Goal: Transaction & Acquisition: Purchase product/service

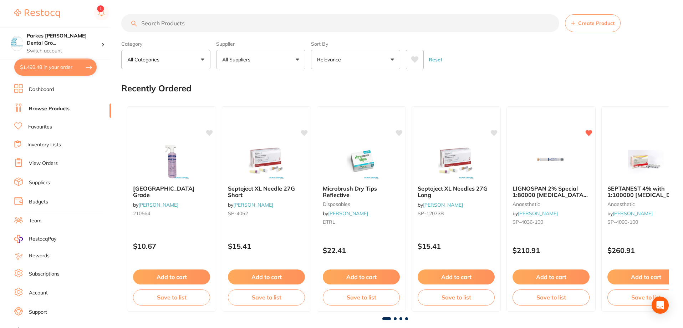
click at [182, 22] on input "search" at bounding box center [340, 23] width 438 height 18
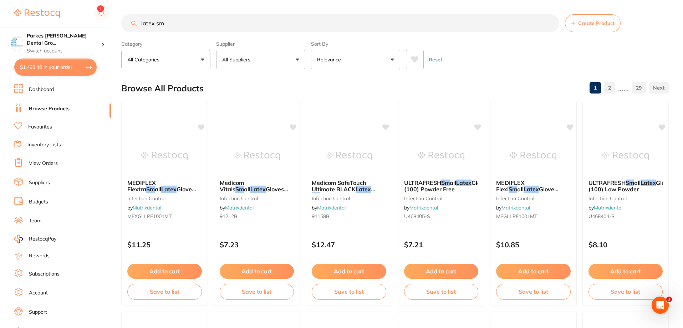
type input "latex sm"
click at [277, 57] on button "All Suppliers" at bounding box center [260, 59] width 89 height 19
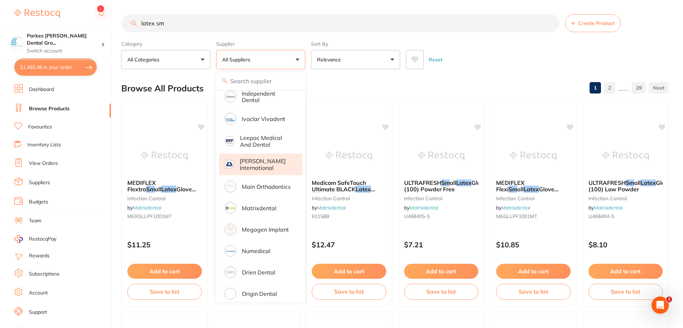
scroll to position [321, 0]
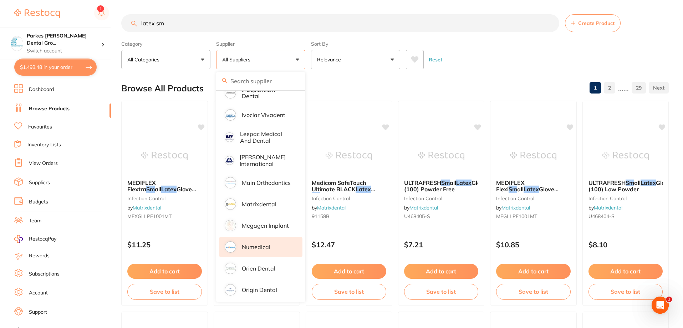
click at [267, 244] on p "Numedical" at bounding box center [256, 247] width 29 height 6
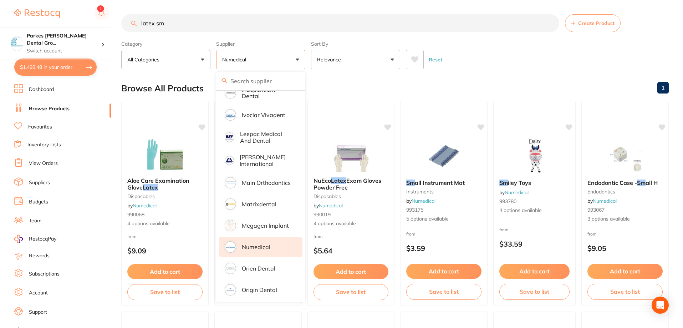
click at [520, 59] on div "Reset" at bounding box center [534, 56] width 257 height 25
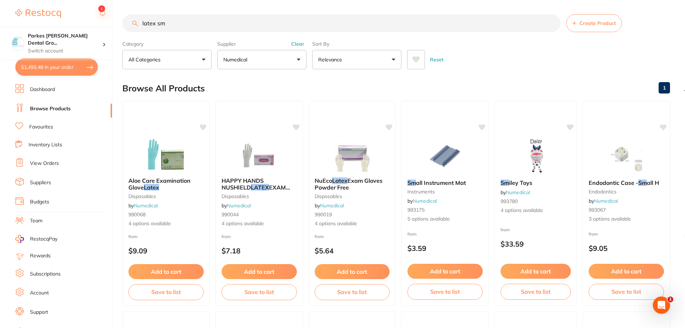
scroll to position [0, 0]
click at [282, 201] on div "HAPPY HANDS NUSHIELD LATEX EXAM GLOVES disposables by Numedical 990044 4 option…" at bounding box center [257, 203] width 87 height 62
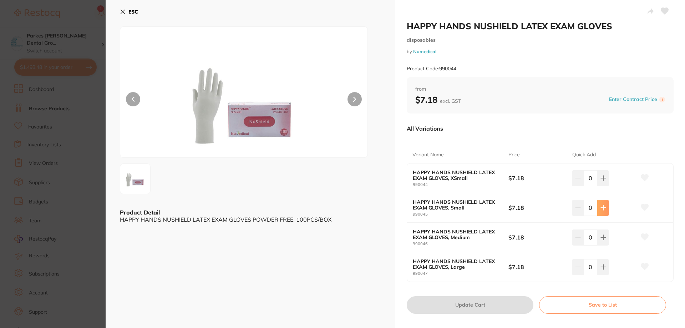
click at [603, 211] on button at bounding box center [603, 208] width 12 height 16
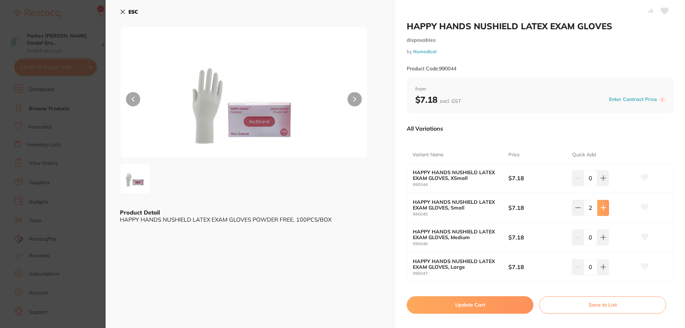
click at [603, 211] on button at bounding box center [603, 208] width 12 height 16
click at [603, 211] on button at bounding box center [602, 208] width 12 height 16
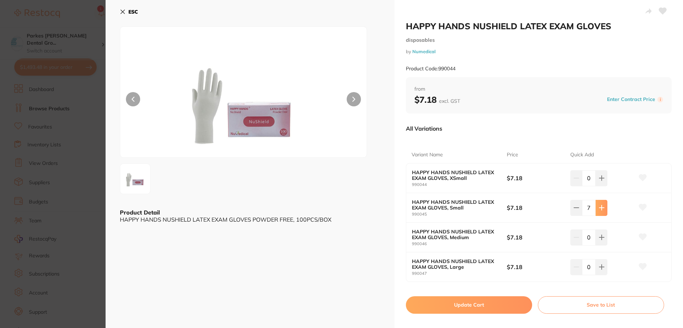
click at [600, 210] on icon at bounding box center [602, 208] width 6 height 6
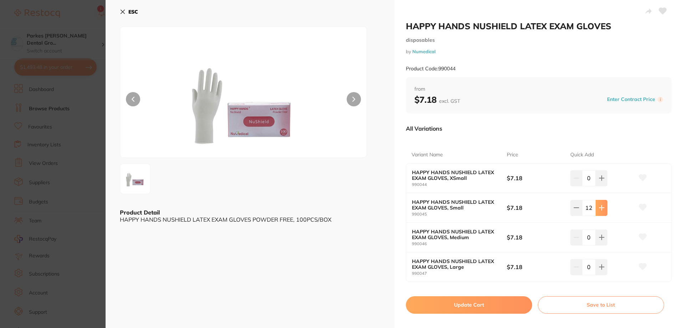
click at [600, 210] on icon at bounding box center [602, 208] width 6 height 6
click at [600, 210] on icon at bounding box center [603, 208] width 6 height 6
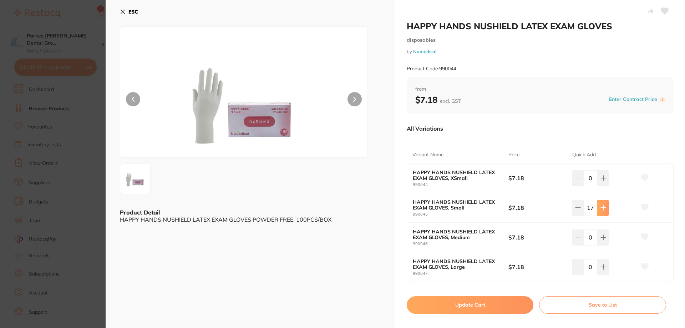
click at [600, 210] on icon at bounding box center [603, 208] width 6 height 6
click at [600, 210] on icon at bounding box center [602, 208] width 6 height 6
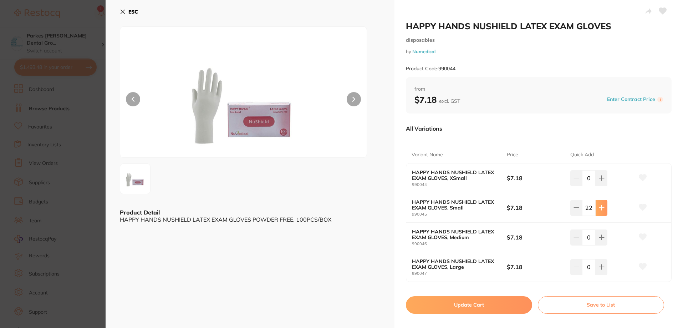
click at [600, 210] on icon at bounding box center [602, 208] width 6 height 6
click at [601, 210] on icon at bounding box center [602, 208] width 6 height 6
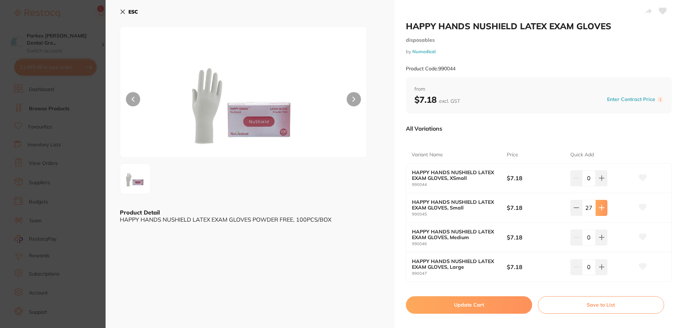
click at [601, 210] on icon at bounding box center [602, 208] width 6 height 6
type input "30"
click at [499, 306] on button "Update Cart" at bounding box center [470, 304] width 127 height 17
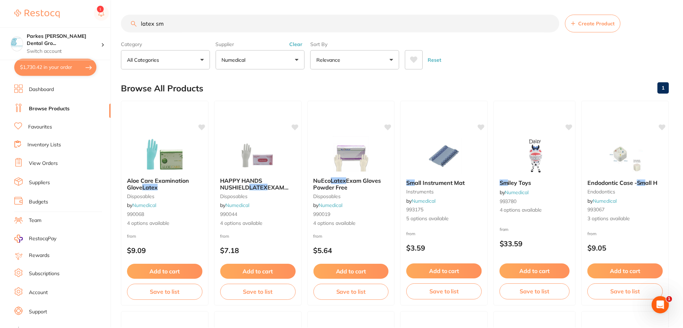
scroll to position [2, 0]
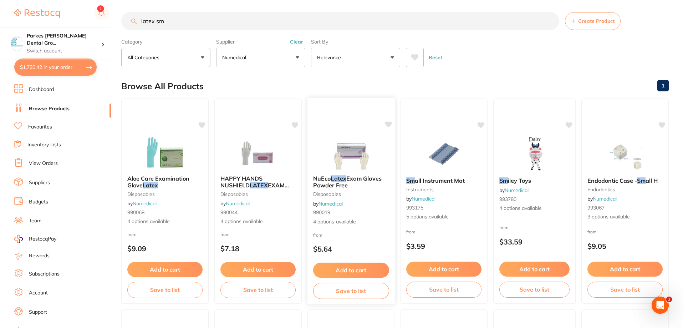
click at [364, 201] on div "NuEco Latex Exam Gloves Powder Free disposables by Numedical 990019 4 options a…" at bounding box center [350, 200] width 87 height 62
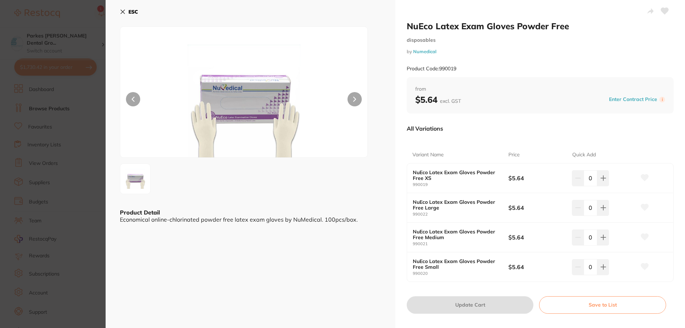
click at [125, 12] on icon at bounding box center [123, 12] width 6 height 6
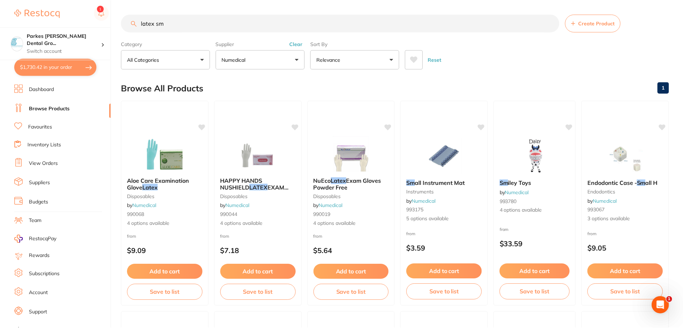
scroll to position [2, 0]
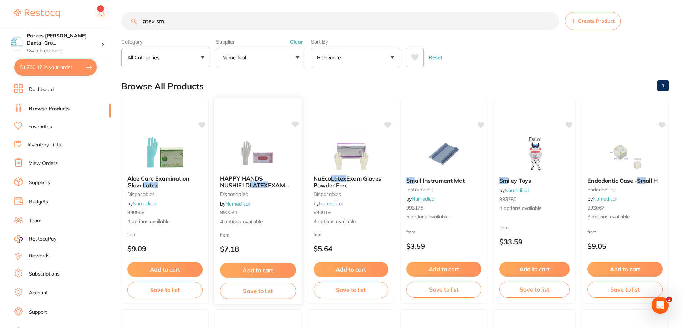
click at [270, 214] on small "990044" at bounding box center [258, 212] width 76 height 6
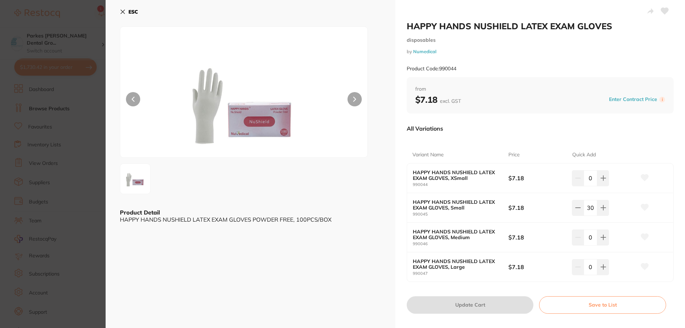
click at [126, 12] on button "ESC" at bounding box center [129, 12] width 18 height 12
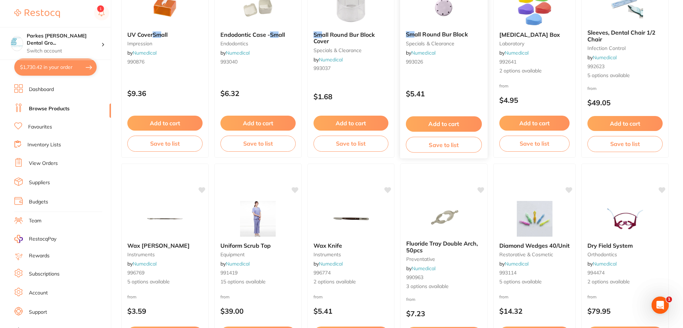
scroll to position [394, 0]
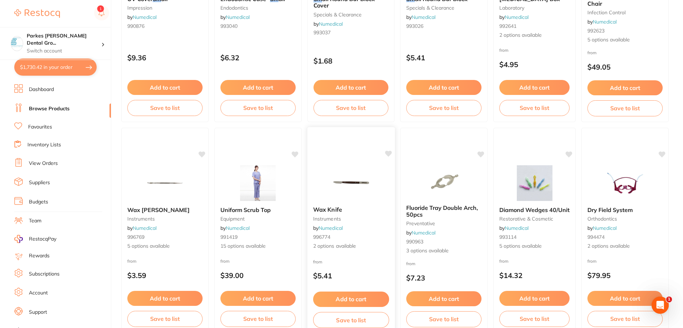
click at [353, 297] on button "Add to cart" at bounding box center [351, 298] width 76 height 15
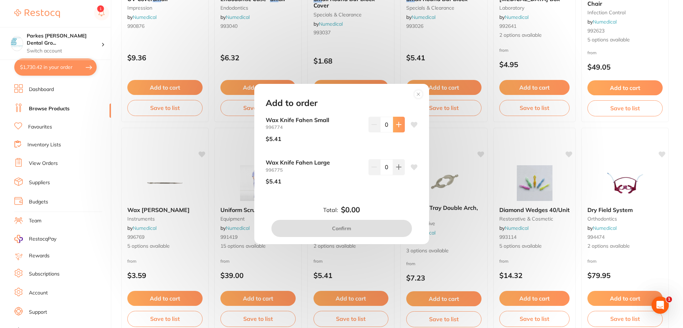
scroll to position [0, 0]
click at [398, 172] on button at bounding box center [399, 167] width 12 height 16
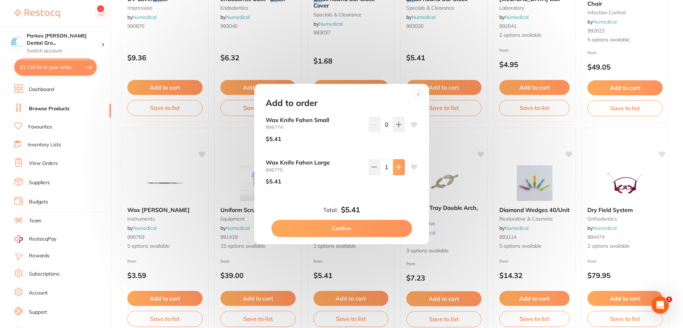
click at [398, 172] on button at bounding box center [399, 167] width 12 height 16
type input "2"
click at [355, 230] on button "Confirm" at bounding box center [341, 228] width 141 height 17
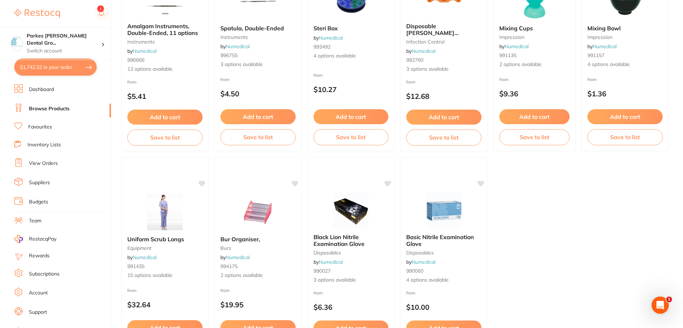
scroll to position [858, 0]
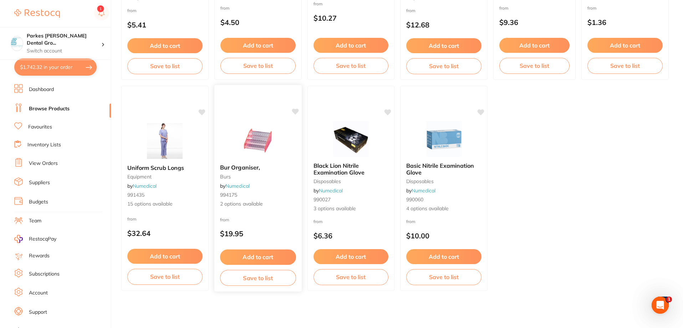
click at [257, 129] on img at bounding box center [258, 140] width 47 height 36
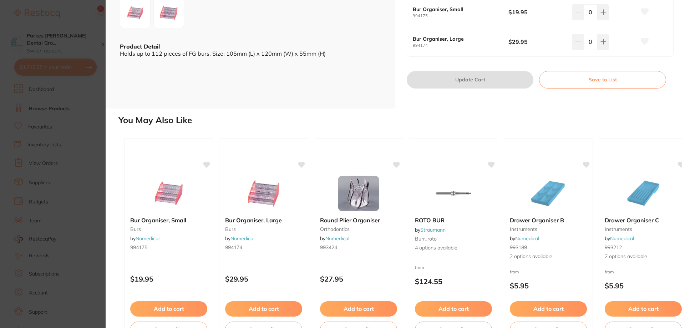
scroll to position [178, 0]
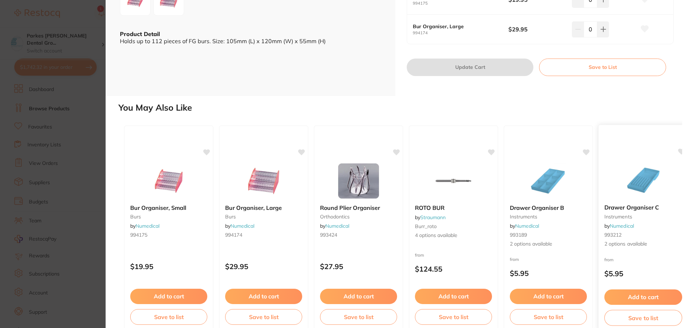
click at [637, 185] on img at bounding box center [642, 180] width 47 height 36
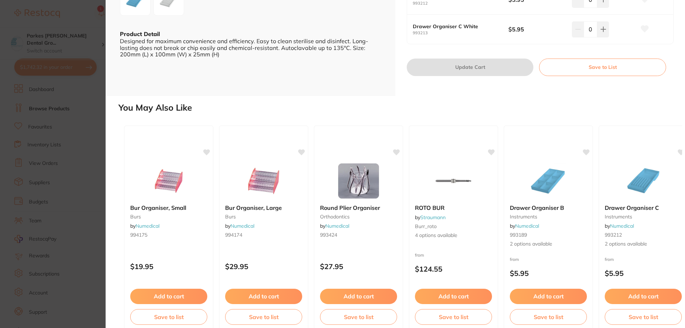
click at [165, 13] on img at bounding box center [169, 1] width 26 height 26
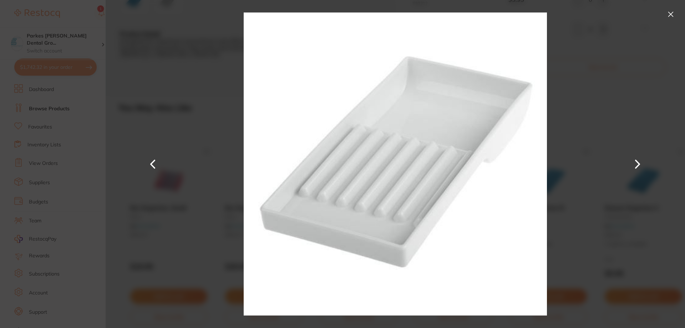
click at [671, 15] on button at bounding box center [670, 14] width 11 height 11
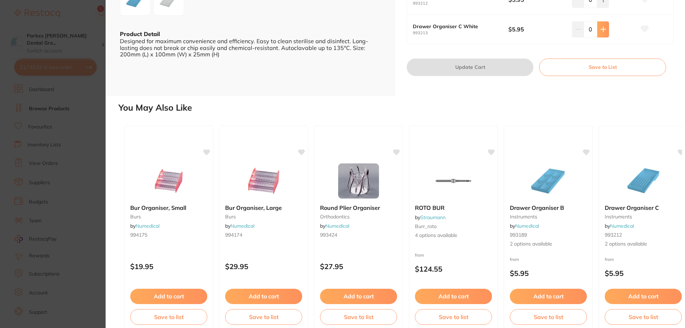
click at [601, 37] on button at bounding box center [603, 29] width 12 height 16
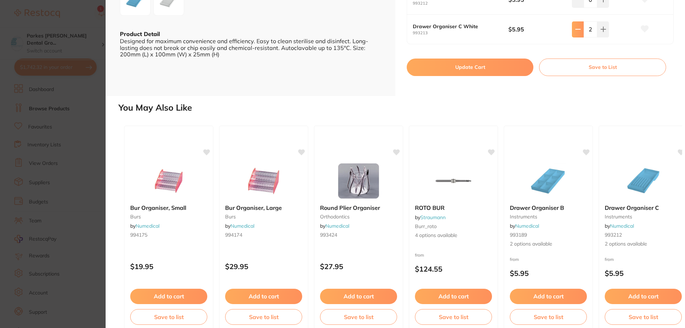
click at [577, 32] on icon at bounding box center [578, 29] width 6 height 6
type input "0"
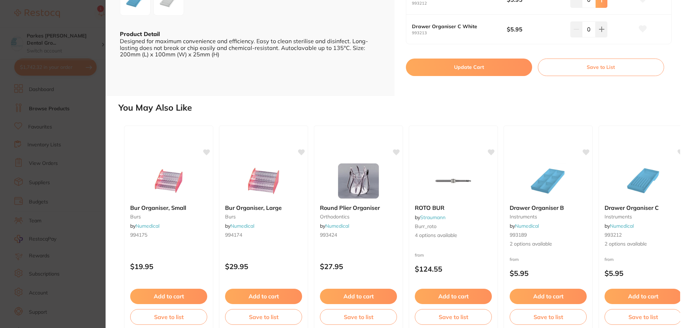
click at [599, 2] on icon at bounding box center [601, 0] width 5 height 5
type input "2"
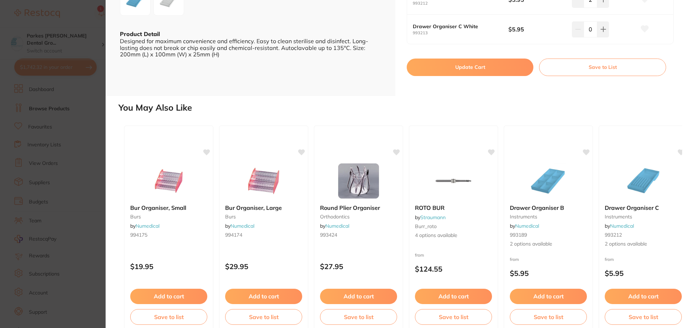
click at [481, 76] on button "Update Cart" at bounding box center [470, 66] width 127 height 17
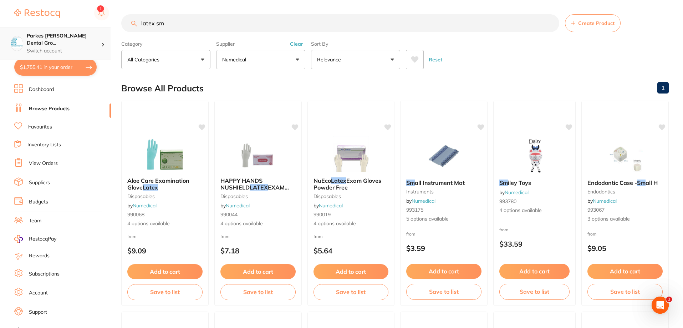
scroll to position [0, 0]
drag, startPoint x: 260, startPoint y: 17, endPoint x: 68, endPoint y: 28, distance: 192.2
click at [68, 28] on div "$1,755.41 Parkes [PERSON_NAME] Dental Gro... Switch account Parkes [PERSON_NAME…" at bounding box center [341, 164] width 683 height 328
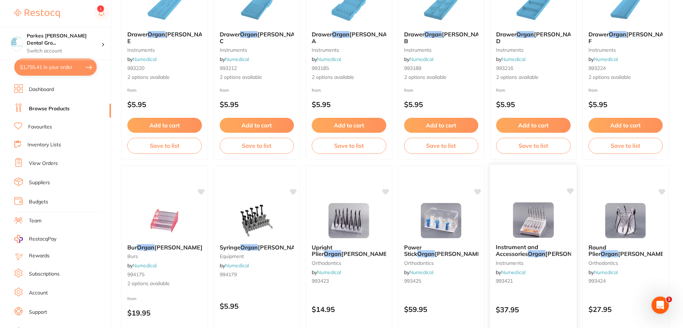
scroll to position [178, 0]
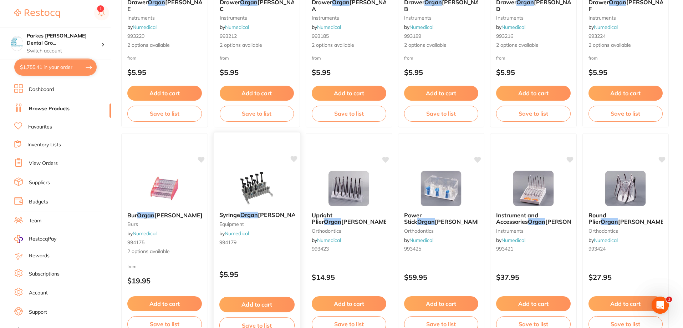
type input "organ"
click at [242, 188] on img at bounding box center [256, 188] width 47 height 36
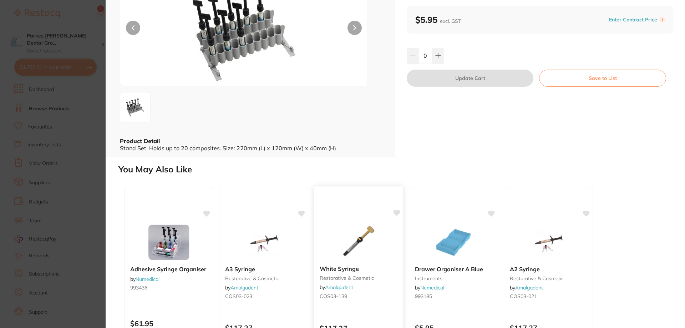
scroll to position [144, 0]
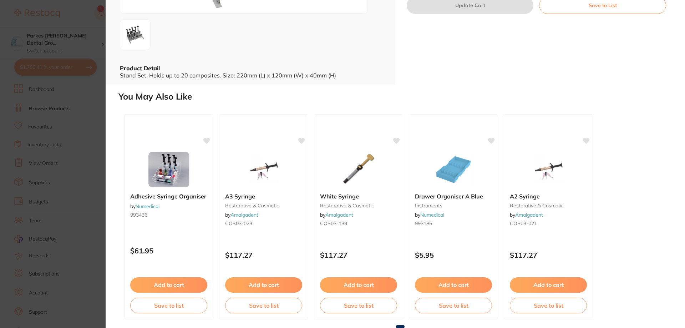
click at [81, 21] on section "Syringe Organiser equipment by Numedical Product Code: 994179 ESC Product Detai…" at bounding box center [342, 164] width 685 height 328
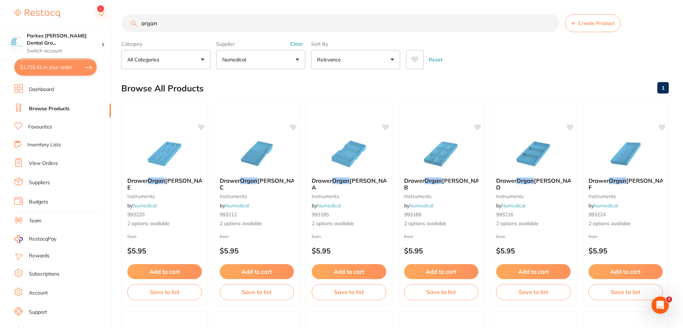
click at [295, 45] on button "Clear" at bounding box center [296, 44] width 17 height 6
drag, startPoint x: 214, startPoint y: 22, endPoint x: 74, endPoint y: 42, distance: 141.2
click at [76, 43] on div "$1,755.41 Parkes [PERSON_NAME] Dental Gro... Switch account Parkes [PERSON_NAME…" at bounding box center [341, 164] width 683 height 328
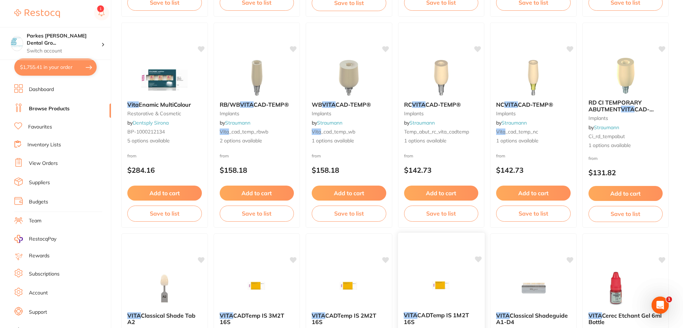
scroll to position [392, 0]
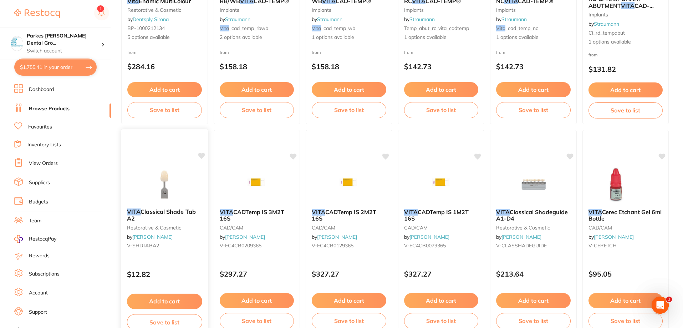
type input "vita"
click at [165, 300] on button "Add to cart" at bounding box center [164, 300] width 75 height 15
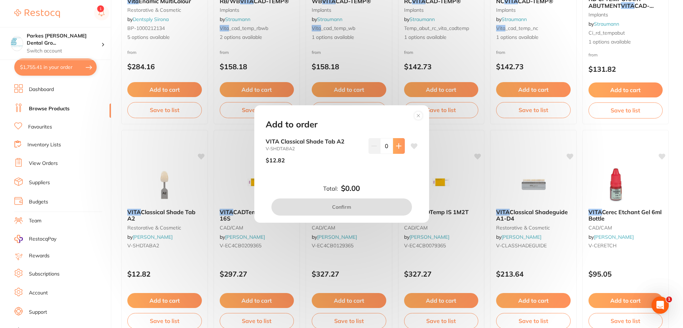
scroll to position [0, 0]
click at [397, 148] on icon at bounding box center [398, 145] width 5 height 5
type input "1"
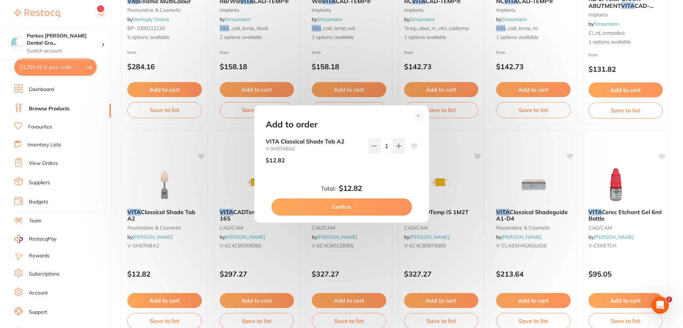
click at [360, 200] on button "Confirm" at bounding box center [341, 206] width 141 height 17
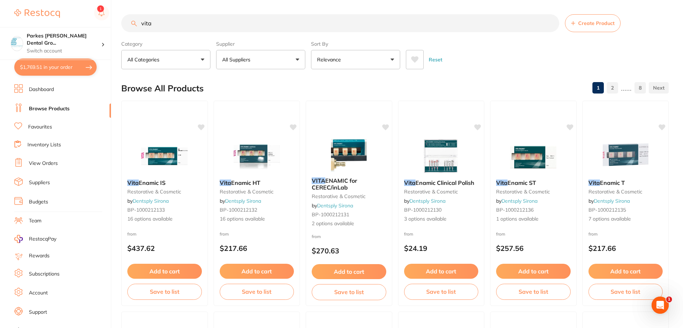
drag, startPoint x: 218, startPoint y: 28, endPoint x: 73, endPoint y: 19, distance: 145.1
click at [75, 19] on div "$1,769.51 Parkes [PERSON_NAME] Dental Gro... Switch account Parkes [PERSON_NAME…" at bounding box center [341, 164] width 683 height 328
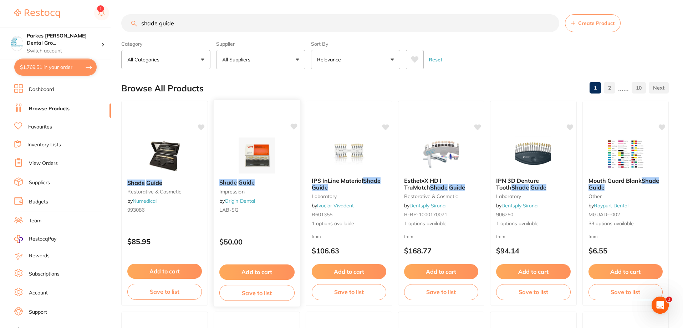
type input "shade guide"
click at [276, 208] on small "LAB-SG" at bounding box center [256, 210] width 75 height 6
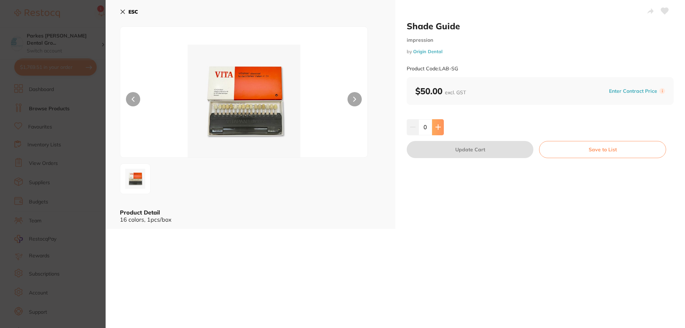
click at [441, 128] on button at bounding box center [438, 127] width 12 height 16
type input "1"
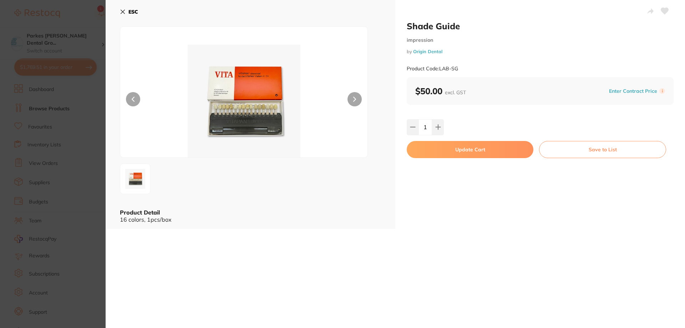
click at [472, 143] on button "Update Cart" at bounding box center [470, 149] width 127 height 17
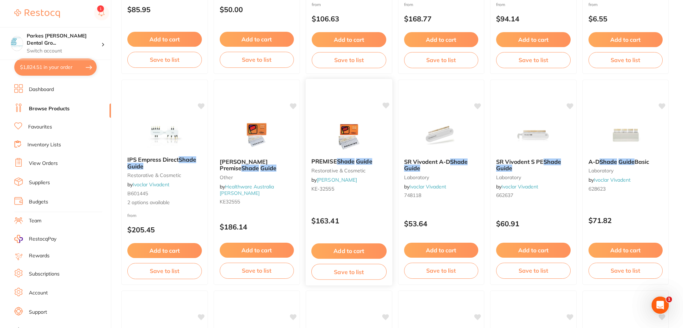
scroll to position [251, 0]
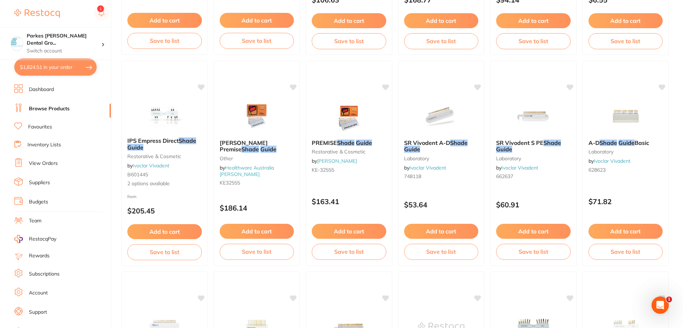
click at [41, 69] on button "$1,824.51 in your order" at bounding box center [55, 66] width 82 height 17
checkbox input "true"
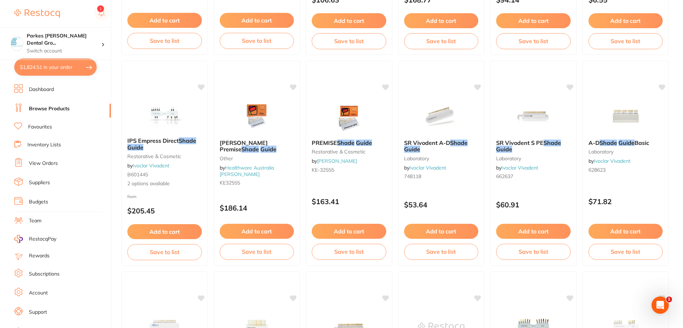
checkbox input "true"
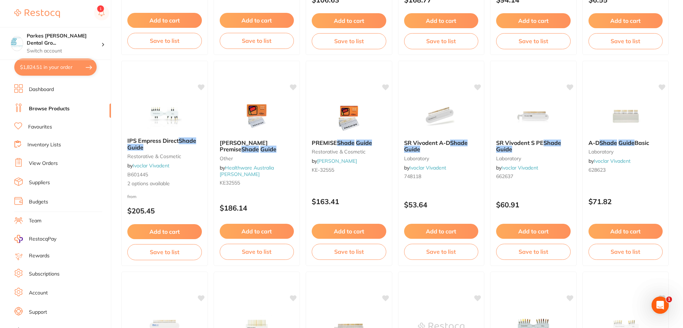
checkbox input "true"
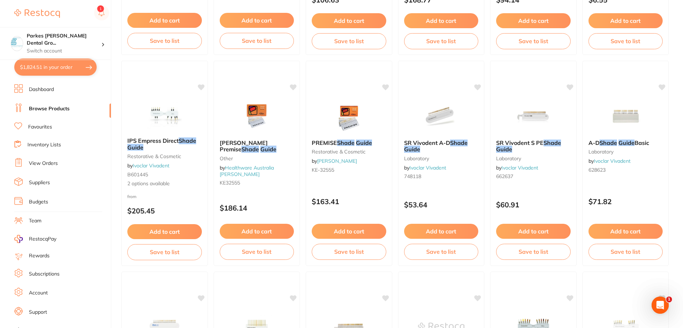
checkbox input "true"
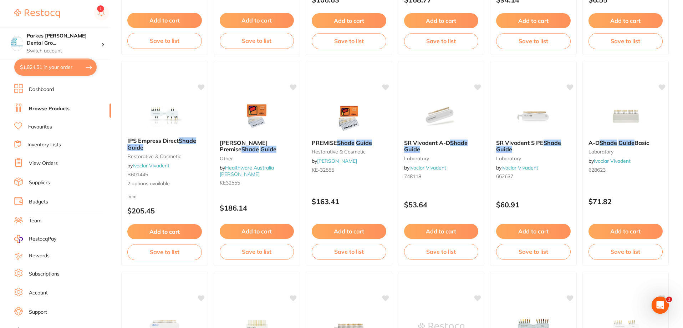
checkbox input "true"
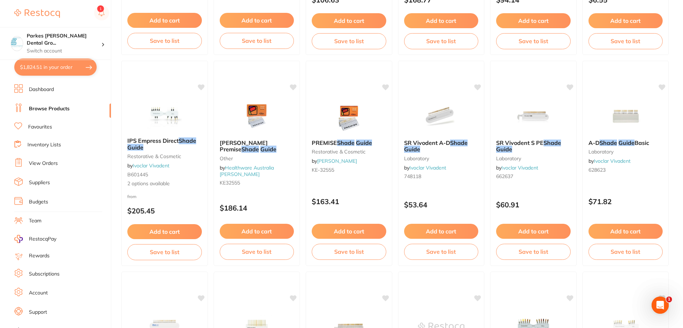
checkbox input "true"
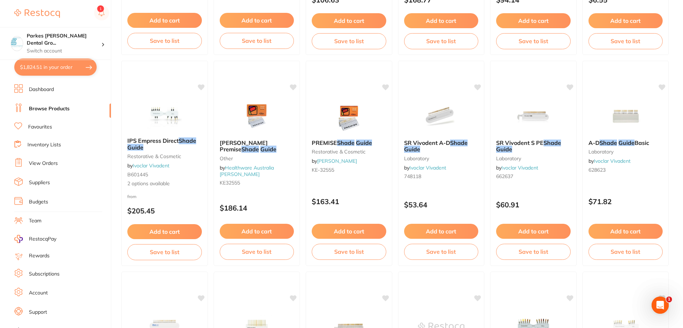
checkbox input "true"
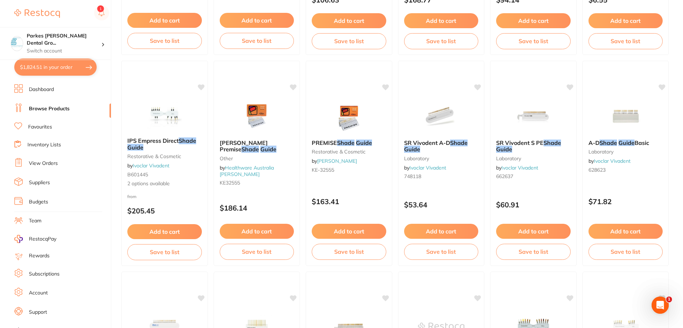
checkbox input "true"
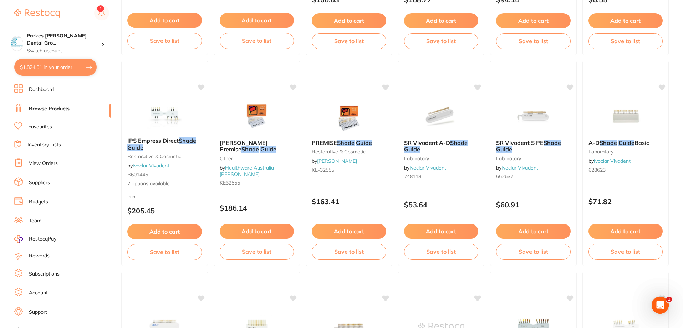
checkbox input "true"
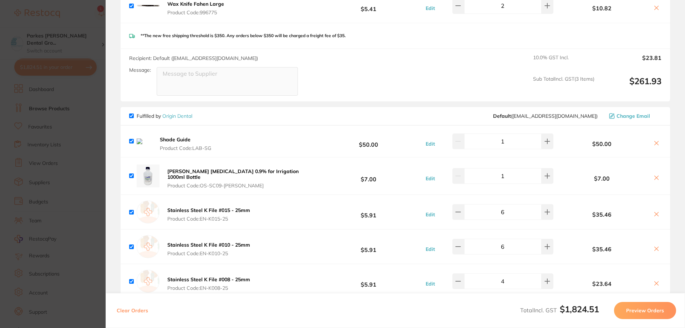
scroll to position [499, 0]
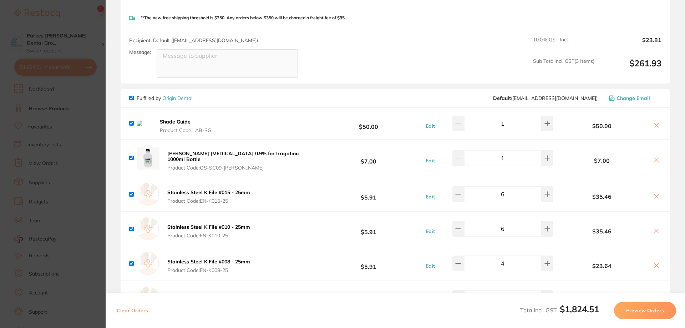
click at [655, 124] on icon at bounding box center [656, 125] width 6 height 6
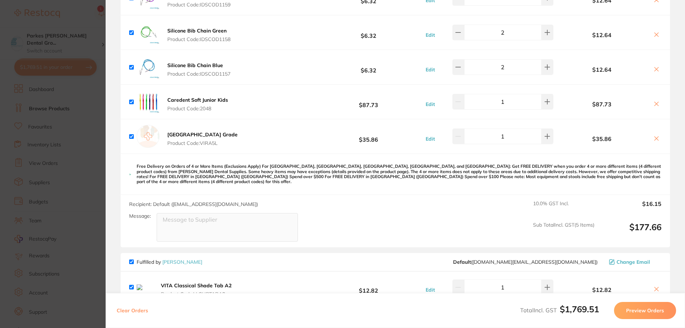
scroll to position [1391, 0]
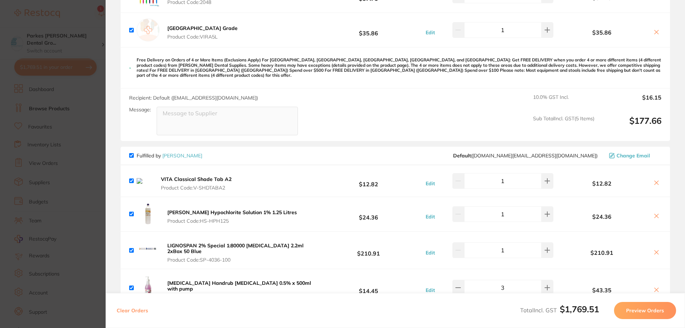
click at [657, 180] on icon at bounding box center [656, 183] width 6 height 6
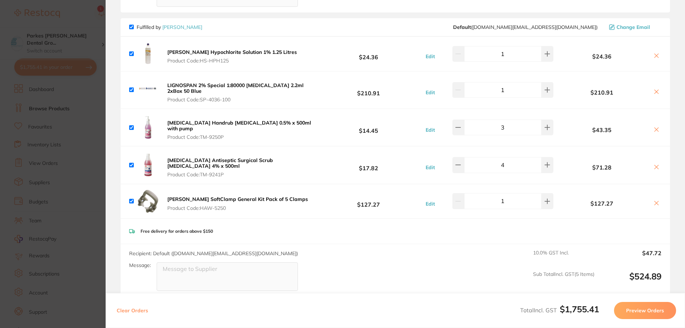
scroll to position [1533, 0]
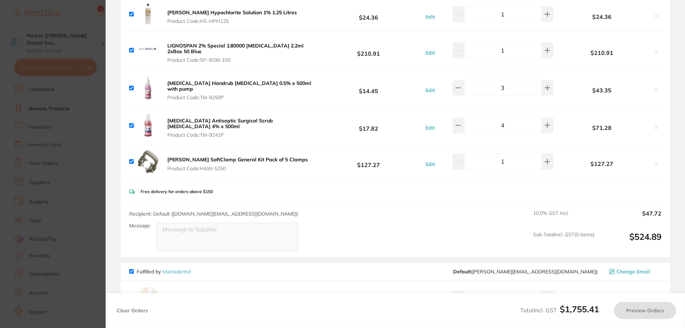
checkbox input "true"
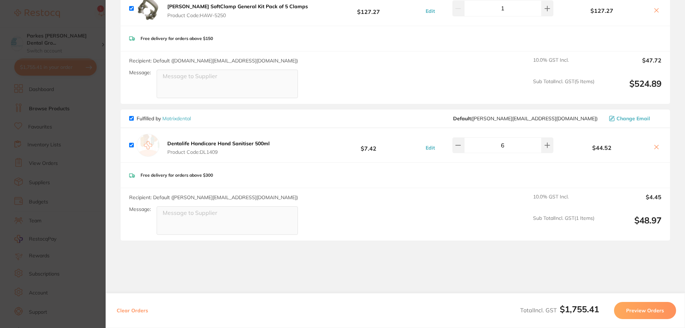
click at [75, 20] on section "Update RRP Set your pre negotiated price for this item. Item Agreed RRP (excl. …" at bounding box center [342, 164] width 685 height 328
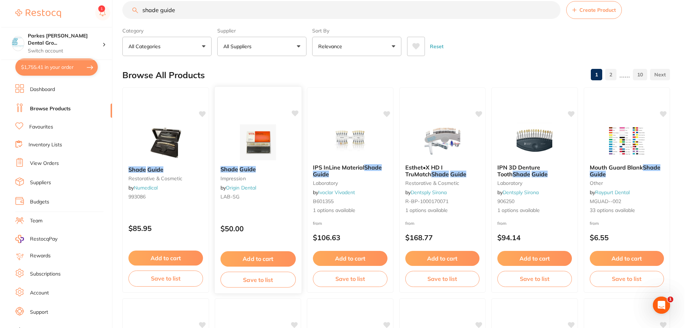
scroll to position [0, 0]
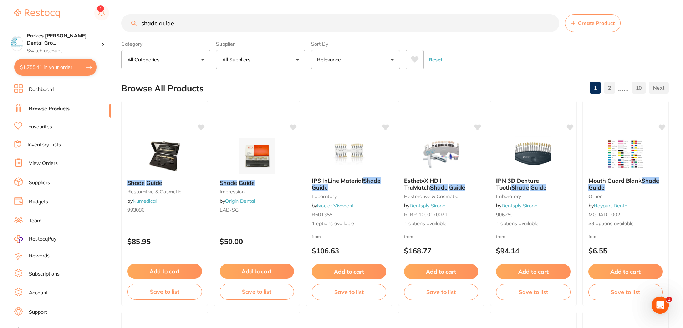
drag, startPoint x: 206, startPoint y: 20, endPoint x: 44, endPoint y: 17, distance: 162.3
click at [44, 17] on div "$1,755.41 Parkes [PERSON_NAME] Dental Gro... Switch account Parkes [PERSON_NAME…" at bounding box center [341, 164] width 683 height 328
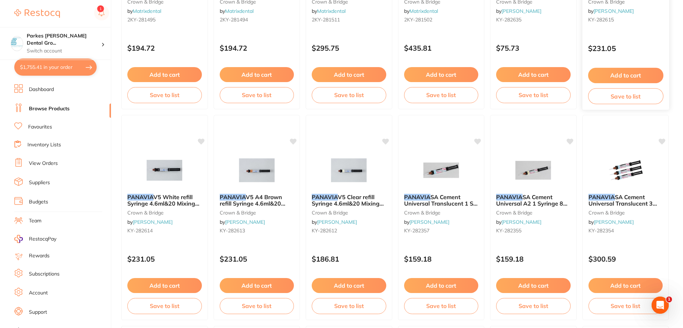
scroll to position [428, 0]
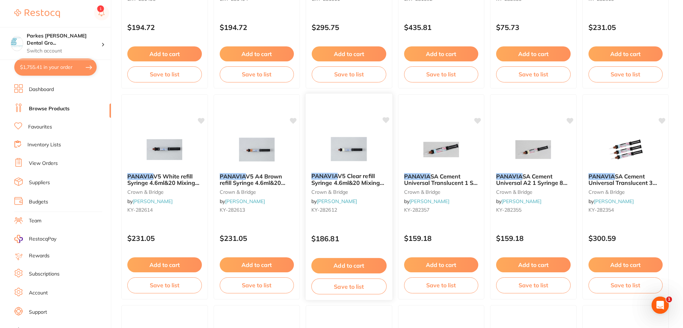
type input "panavia"
click at [356, 226] on div "PANAVIA V5 Clear refill Syringe 4.6ml&20 Mixing tips crown & bridge by [PERSON_…" at bounding box center [348, 196] width 87 height 207
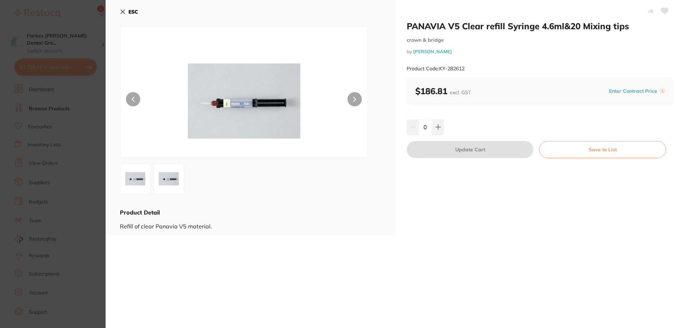
click at [127, 12] on button "ESC" at bounding box center [129, 12] width 18 height 12
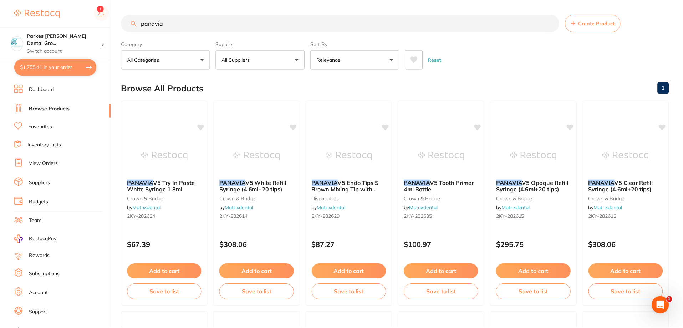
scroll to position [428, 0]
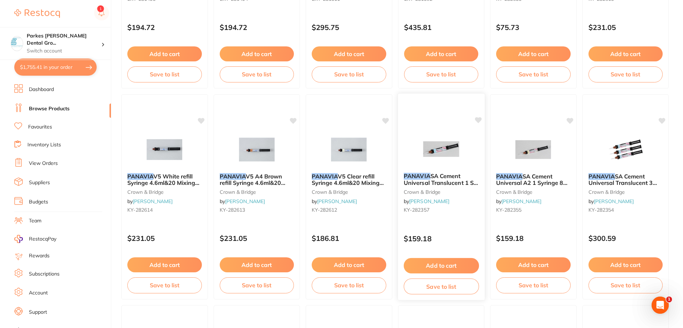
click at [460, 220] on div "PANAVIA SA Cement Universal Translucent 1 Sy 8g 20 Mix Tip crown & bridge by [P…" at bounding box center [441, 194] width 87 height 55
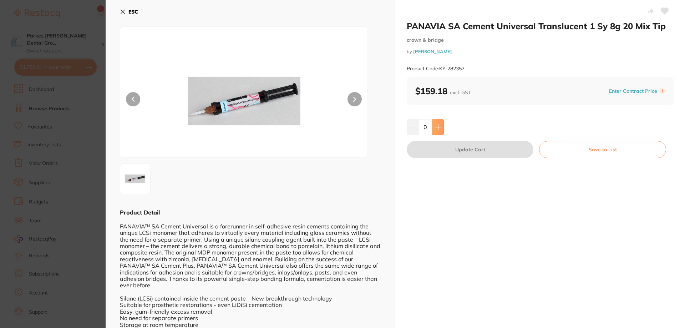
click at [439, 125] on icon at bounding box center [438, 127] width 6 height 6
type input "1"
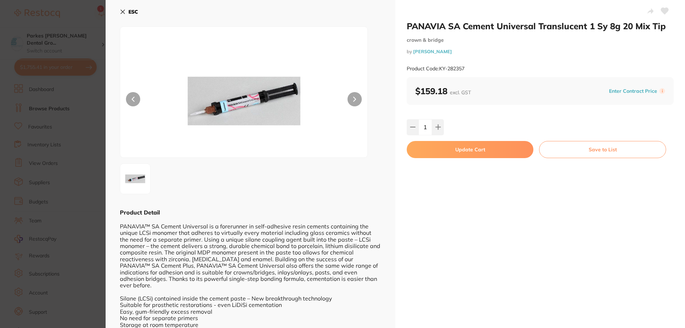
click at [482, 149] on button "Update Cart" at bounding box center [470, 149] width 127 height 17
checkbox input "false"
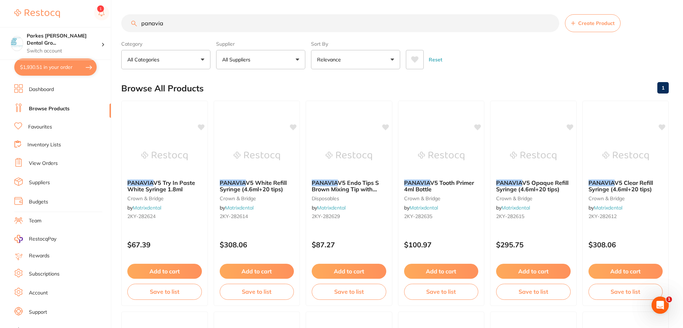
drag, startPoint x: 211, startPoint y: 19, endPoint x: 78, endPoint y: 20, distance: 132.7
click at [78, 20] on div "$1,930.51 Parkes [PERSON_NAME] Dental Gro... Switch account Parkes [PERSON_NAME…" at bounding box center [341, 164] width 683 height 328
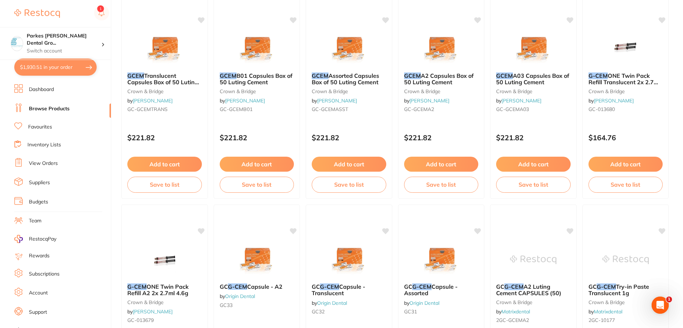
scroll to position [36, 0]
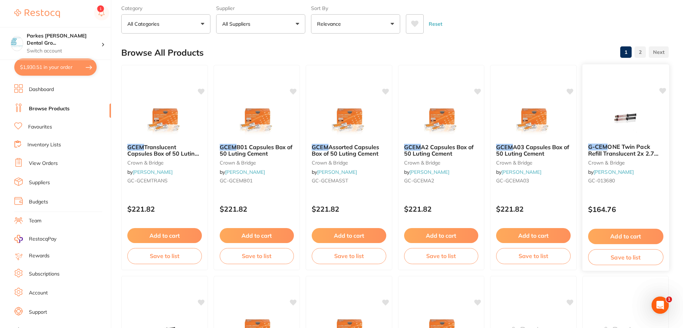
type input "gcem"
click at [614, 118] on img at bounding box center [625, 120] width 47 height 36
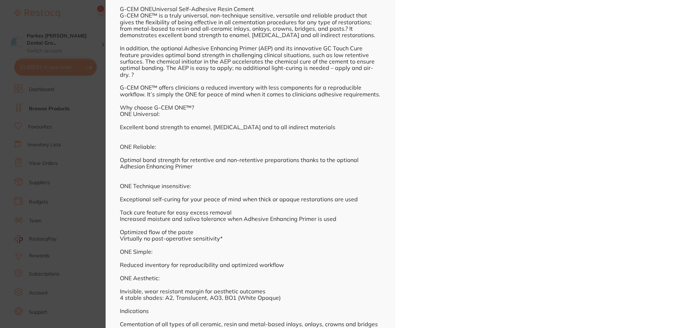
scroll to position [267, 0]
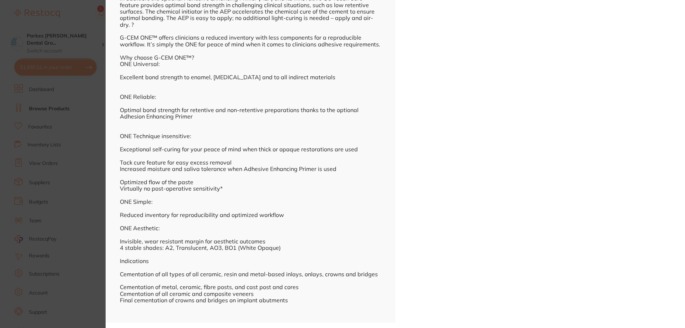
click at [72, 21] on section "G-CEM ONE Twin Pack Refill Translucent 2x 2.7ml 4.6g crown & bridge by [PERSON_…" at bounding box center [342, 164] width 685 height 328
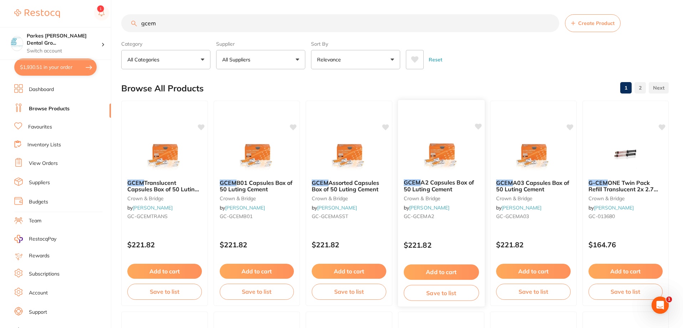
click at [460, 230] on div "GCEM A2 Capsules Box of 50 Luting Cement crown & bridge by [PERSON_NAME] [PERSO…" at bounding box center [440, 202] width 87 height 207
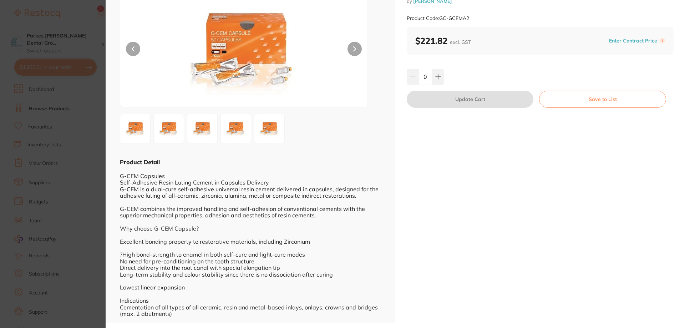
scroll to position [0, 0]
click at [84, 14] on section "GCEM A2 Capsules Box of 50 Luting Cement crown & bridge by [PERSON_NAME] Produc…" at bounding box center [342, 164] width 685 height 328
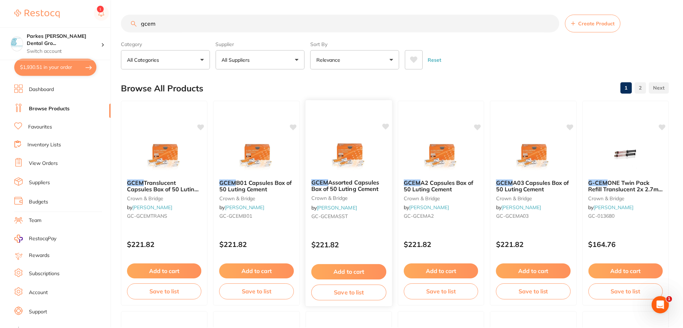
scroll to position [1, 0]
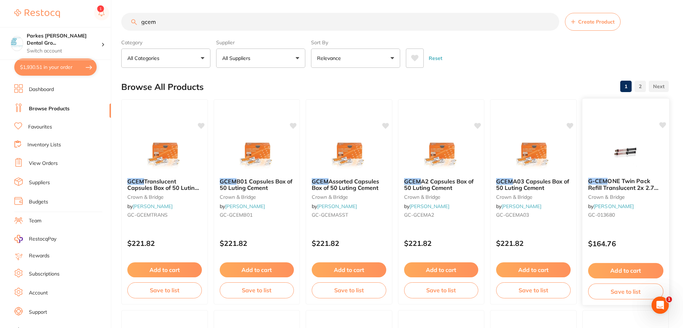
click at [613, 139] on img at bounding box center [625, 154] width 47 height 36
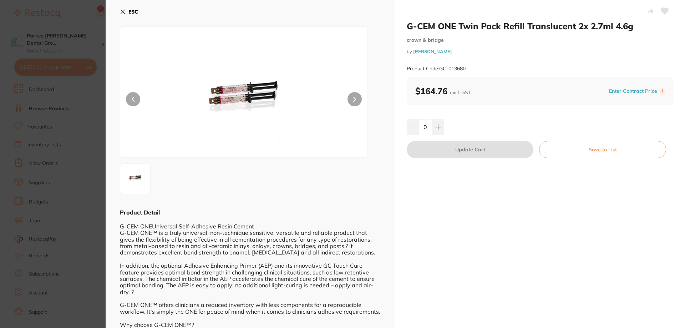
click at [664, 9] on icon at bounding box center [664, 11] width 7 height 6
click at [127, 9] on button "ESC" at bounding box center [129, 12] width 18 height 12
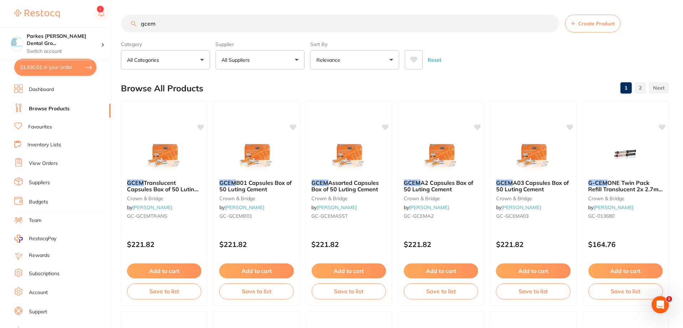
scroll to position [1, 0]
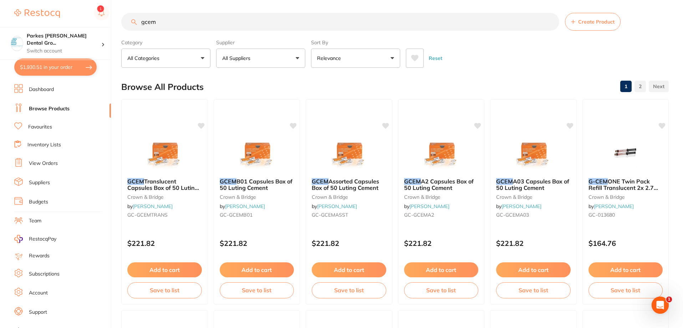
click at [55, 64] on button "$1,930.51 in your order" at bounding box center [55, 66] width 82 height 17
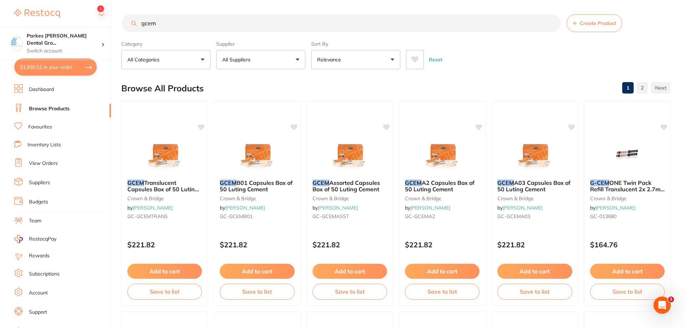
checkbox input "true"
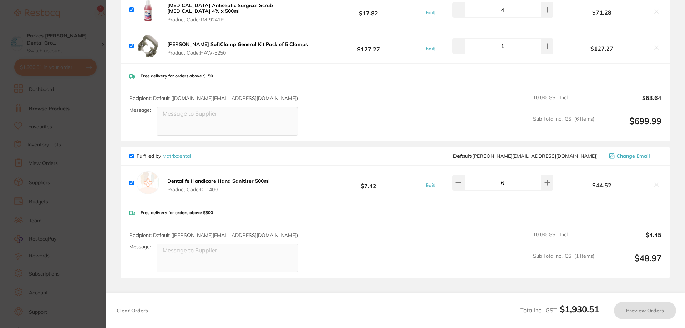
click at [60, 112] on section "Update RRP Set your pre negotiated price for this item. Item Agreed RRP (excl. …" at bounding box center [342, 164] width 685 height 328
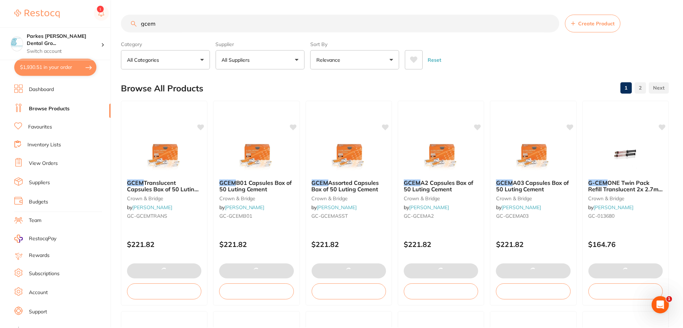
scroll to position [1, 0]
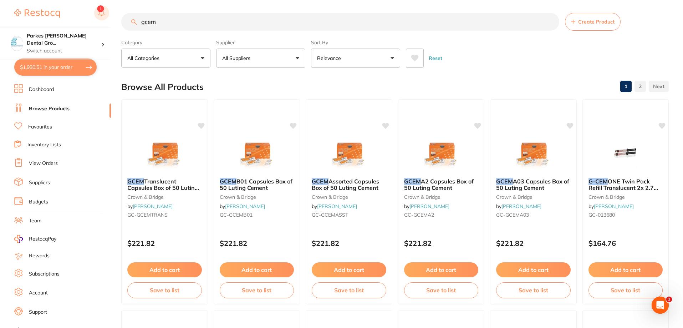
drag, startPoint x: 197, startPoint y: 24, endPoint x: 95, endPoint y: 20, distance: 101.7
click at [95, 20] on div "$1,930.51 Parkes [PERSON_NAME] Dental Gro... Switch account Parkes [PERSON_NAME…" at bounding box center [341, 163] width 683 height 328
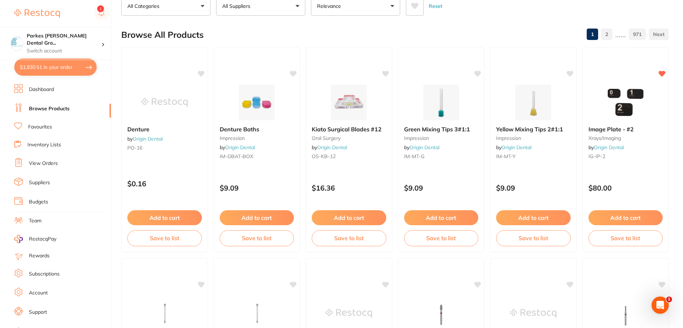
scroll to position [0, 0]
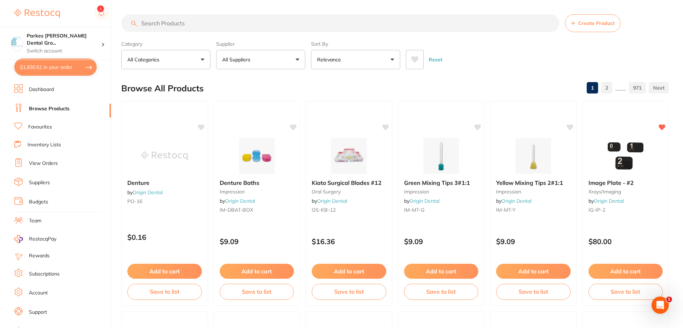
click at [211, 30] on input "search" at bounding box center [340, 23] width 438 height 18
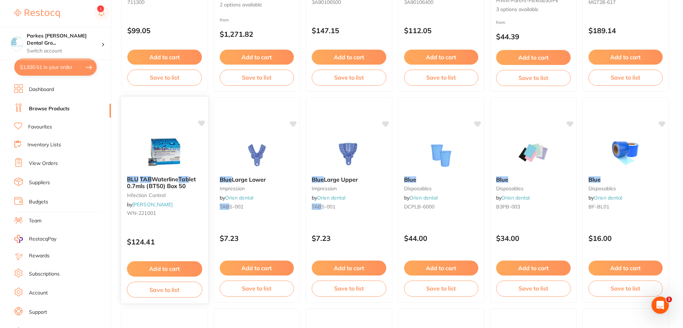
scroll to position [250, 0]
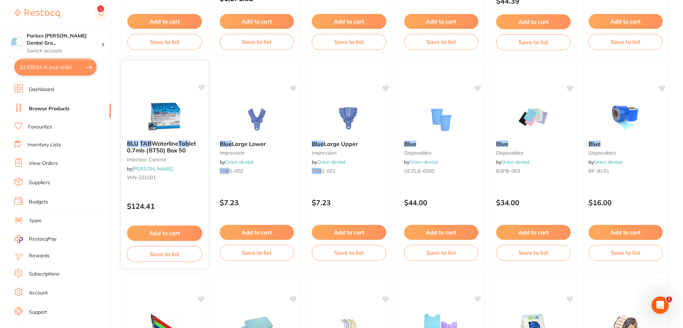
type input "blue tab"
click at [169, 234] on button "Add to cart" at bounding box center [164, 232] width 75 height 15
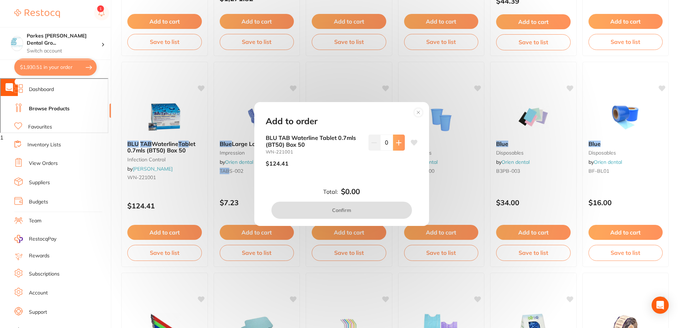
click at [397, 145] on icon at bounding box center [399, 143] width 6 height 6
type input "1"
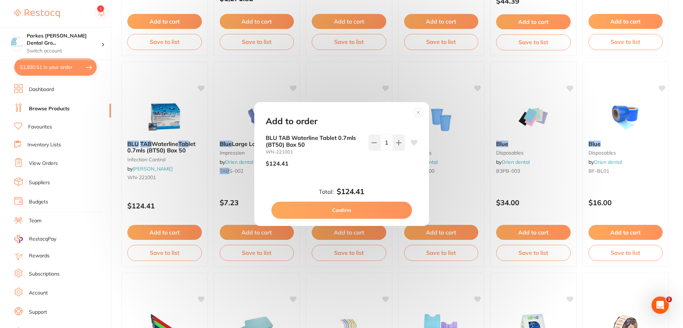
scroll to position [0, 0]
click at [366, 209] on button "Confirm" at bounding box center [341, 209] width 141 height 17
checkbox input "false"
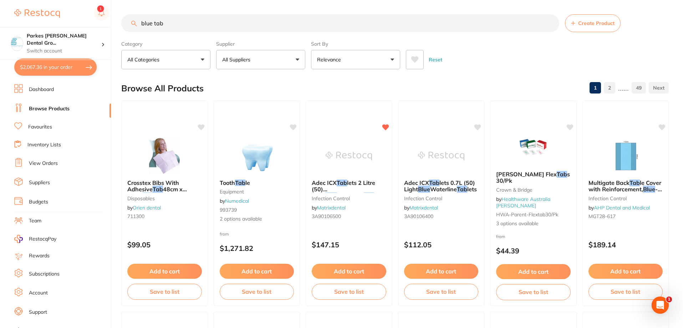
drag, startPoint x: 235, startPoint y: 30, endPoint x: 87, endPoint y: 15, distance: 148.7
click at [93, 17] on div "$2,067.36 Parkes [PERSON_NAME] Dental Gro... Switch account Parkes [PERSON_NAME…" at bounding box center [341, 164] width 683 height 328
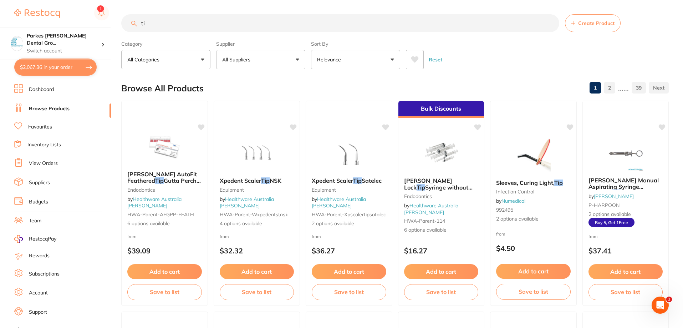
type input "t"
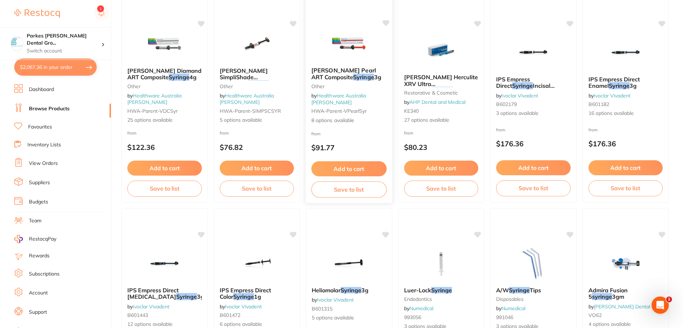
scroll to position [1462, 0]
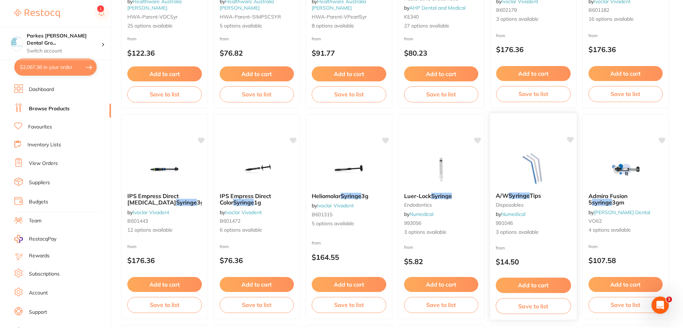
click at [541, 196] on span "Tips" at bounding box center [535, 195] width 11 height 7
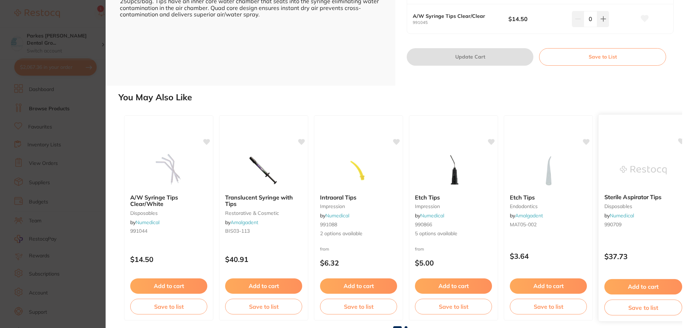
scroll to position [219, 0]
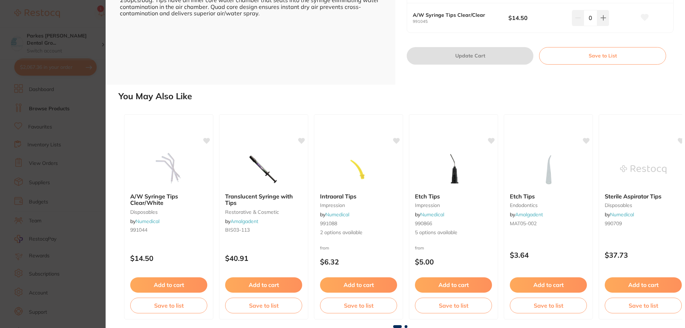
click at [92, 20] on section "A/W Syringe Tips disposables by Numedical Product Code: 991046 ESC Product Deta…" at bounding box center [342, 164] width 685 height 328
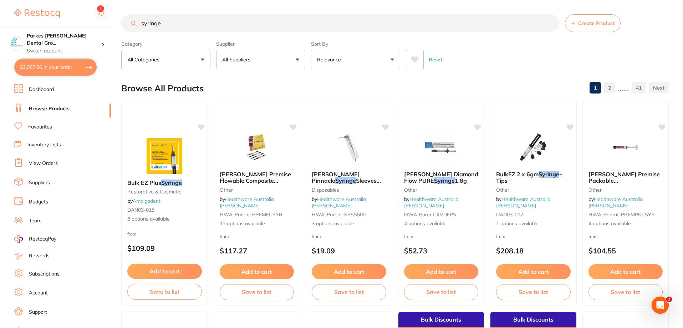
click at [199, 24] on input "syringe" at bounding box center [340, 23] width 438 height 18
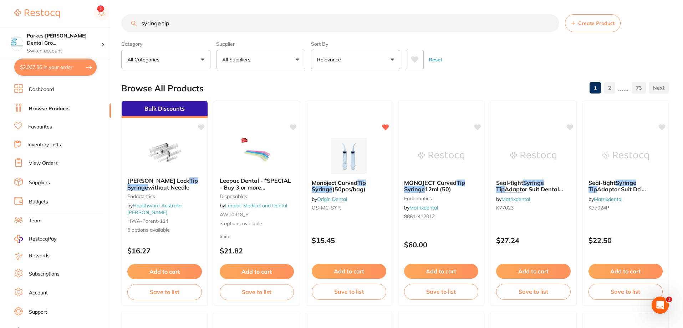
drag, startPoint x: 194, startPoint y: 18, endPoint x: 60, endPoint y: 6, distance: 135.3
click at [63, 7] on div "$2,067.36 Parkes [PERSON_NAME] Dental Gro... Switch account Parkes [PERSON_NAME…" at bounding box center [341, 164] width 683 height 328
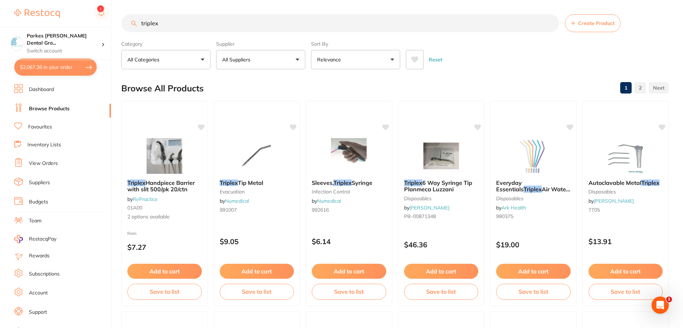
drag, startPoint x: 201, startPoint y: 24, endPoint x: 68, endPoint y: 24, distance: 132.7
click at [77, 24] on div "$2,067.36 Parkes [PERSON_NAME] Dental Gro... Switch account Parkes [PERSON_NAME…" at bounding box center [341, 164] width 683 height 328
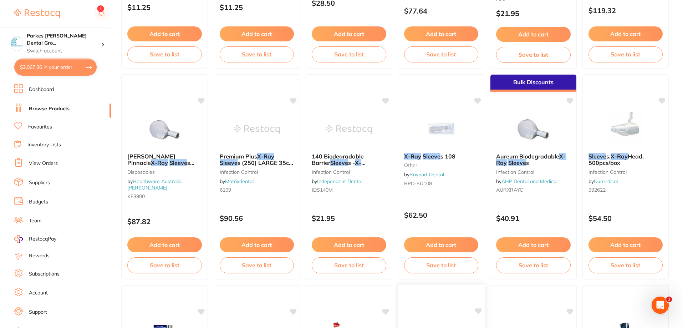
scroll to position [713, 0]
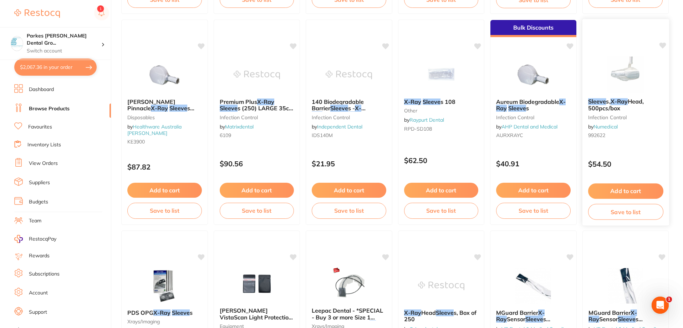
type input "xray sleeve"
click at [637, 129] on div "Sleeve s, X-Ray Head, 500pcs/box infection control by Numedical 992622" at bounding box center [625, 119] width 87 height 55
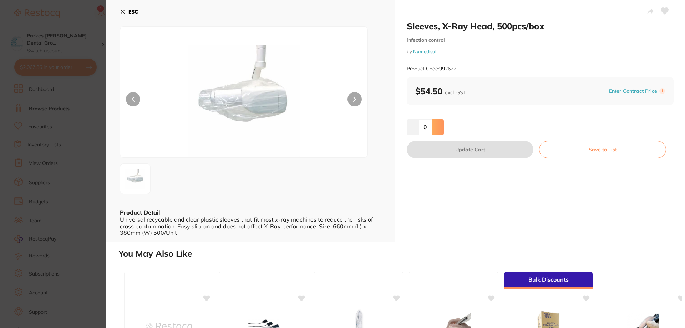
click at [438, 130] on icon at bounding box center [438, 127] width 6 height 6
type input "1"
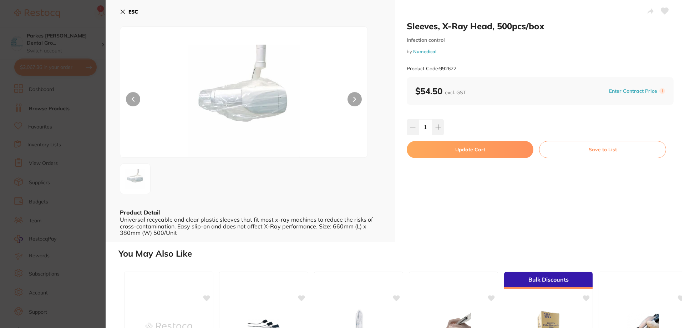
click at [484, 152] on button "Update Cart" at bounding box center [470, 149] width 127 height 17
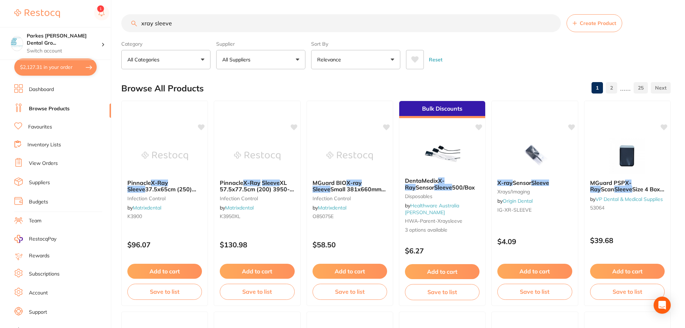
checkbox input "false"
drag, startPoint x: 193, startPoint y: 24, endPoint x: 100, endPoint y: 25, distance: 92.4
click at [100, 25] on div "$2,127.31 Parkes [PERSON_NAME] Dental Gro... Switch account Parkes [PERSON_NAME…" at bounding box center [341, 164] width 683 height 328
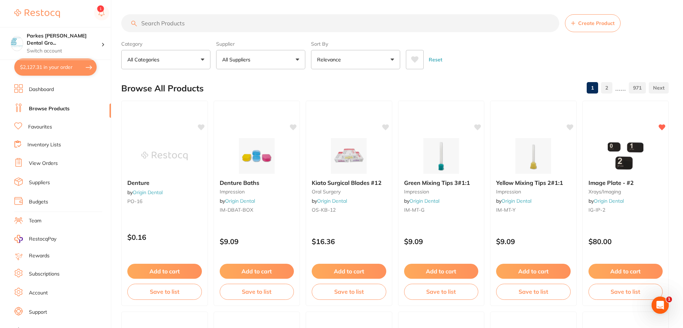
click at [72, 70] on button "$2,127.31 in your order" at bounding box center [55, 66] width 82 height 17
checkbox input "true"
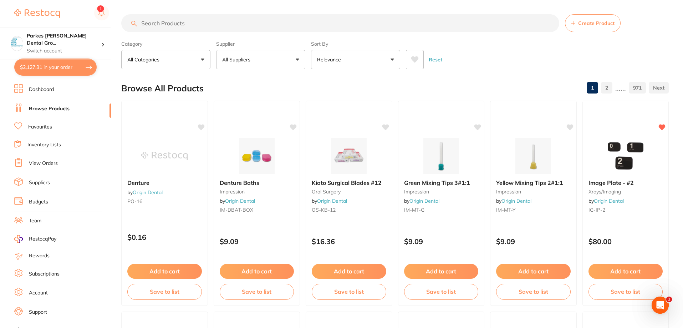
checkbox input "true"
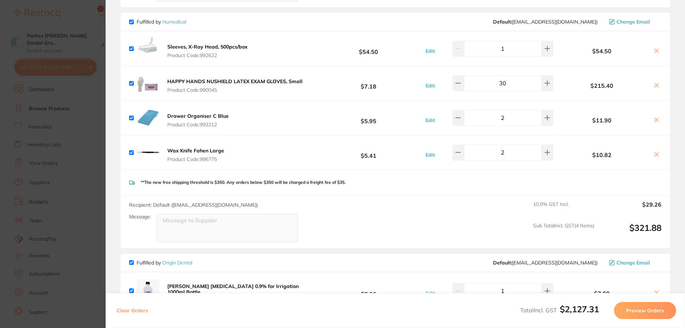
scroll to position [368, 0]
click at [654, 84] on icon at bounding box center [656, 86] width 6 height 6
checkbox input "false"
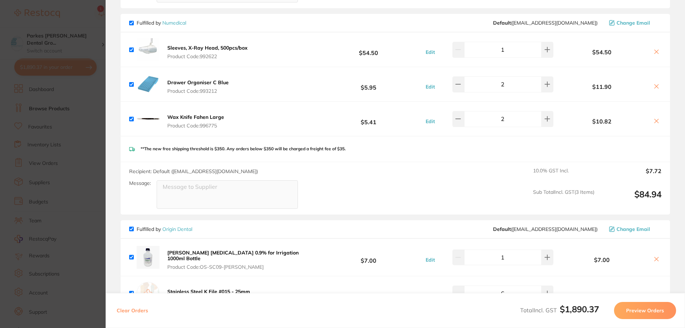
click at [71, 12] on section "Update RRP Set your pre negotiated price for this item. Item Agreed RRP (excl. …" at bounding box center [342, 164] width 685 height 328
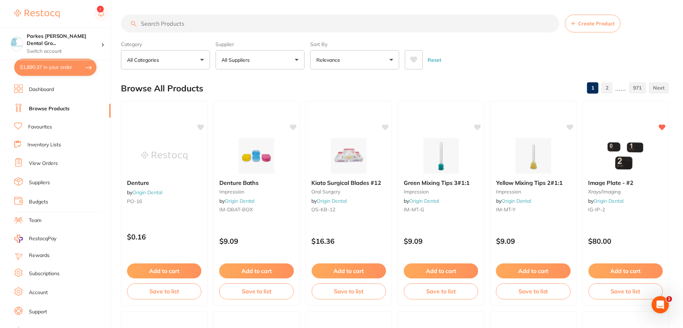
scroll to position [0, 0]
click at [198, 26] on input "search" at bounding box center [340, 23] width 438 height 18
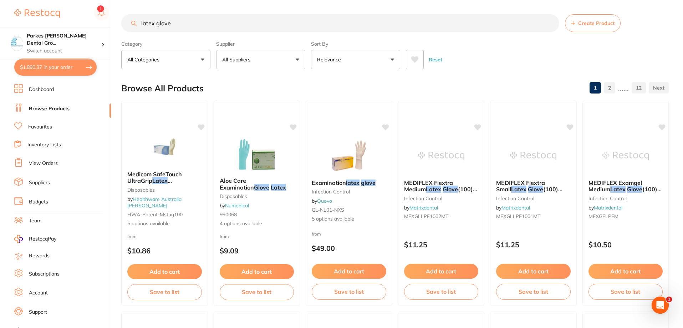
scroll to position [0, 0]
type input "latex glove"
click at [293, 61] on button "All Suppliers" at bounding box center [260, 59] width 89 height 19
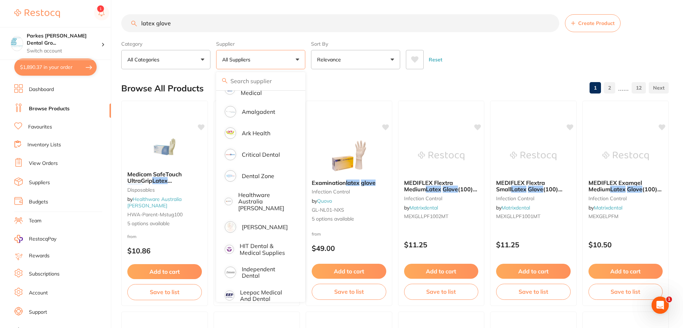
scroll to position [250, 0]
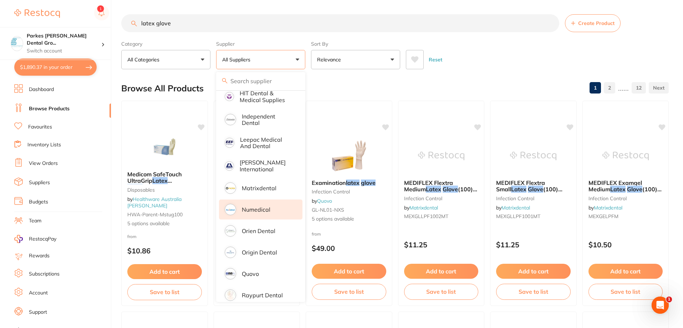
click at [253, 207] on p "Numedical" at bounding box center [256, 209] width 29 height 6
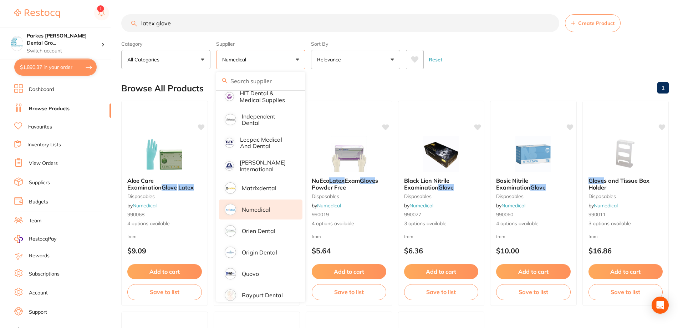
click at [473, 55] on div "Reset" at bounding box center [534, 56] width 257 height 25
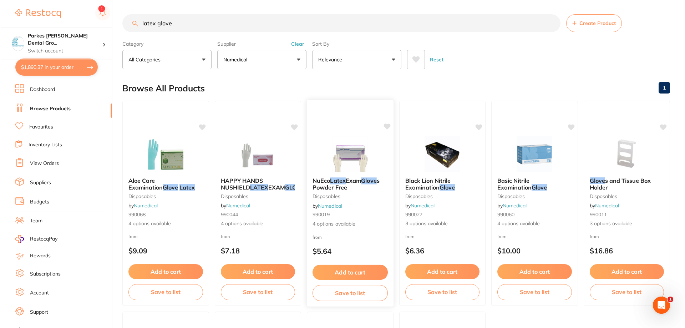
scroll to position [0, 0]
click at [339, 157] on img at bounding box center [349, 154] width 47 height 36
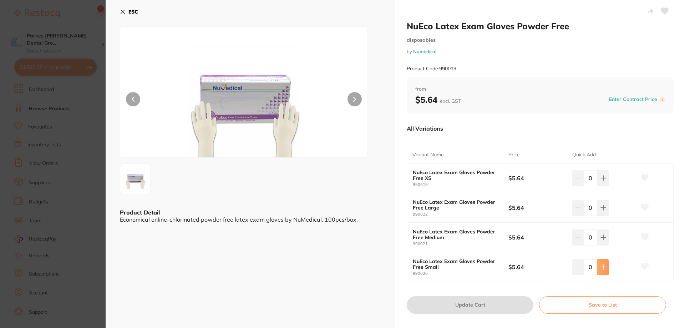
click at [602, 269] on icon at bounding box center [603, 267] width 6 height 6
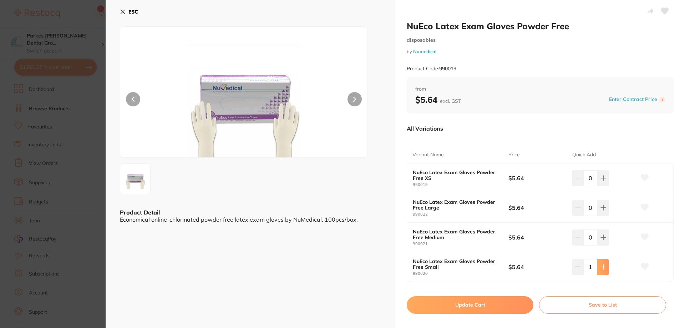
click at [602, 269] on icon at bounding box center [603, 267] width 6 height 6
click at [602, 269] on icon at bounding box center [602, 267] width 6 height 6
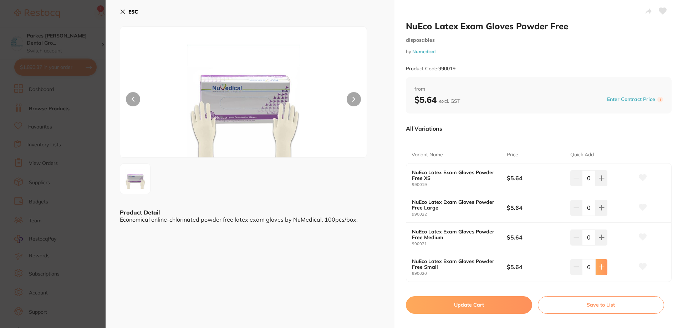
click at [602, 269] on icon at bounding box center [602, 267] width 6 height 6
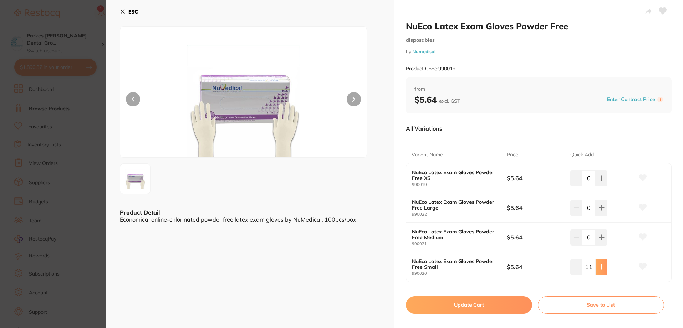
click at [602, 269] on icon at bounding box center [602, 267] width 6 height 6
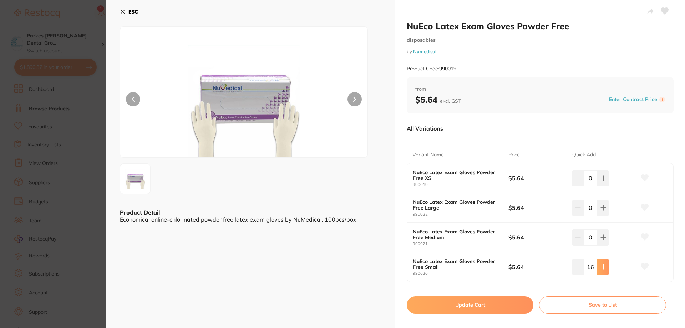
click at [602, 269] on icon at bounding box center [603, 267] width 6 height 6
click at [602, 269] on icon at bounding box center [602, 267] width 6 height 6
click at [602, 269] on icon at bounding box center [603, 267] width 6 height 6
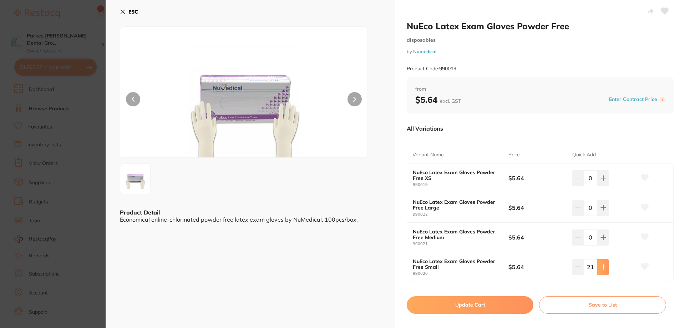
click at [602, 269] on icon at bounding box center [603, 267] width 6 height 6
click at [602, 269] on icon at bounding box center [602, 267] width 6 height 6
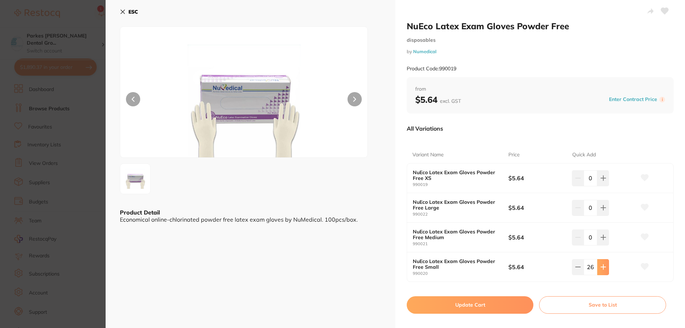
click at [602, 269] on icon at bounding box center [603, 267] width 6 height 6
click at [602, 269] on icon at bounding box center [602, 267] width 6 height 6
click at [602, 269] on icon at bounding box center [603, 267] width 6 height 6
type input "30"
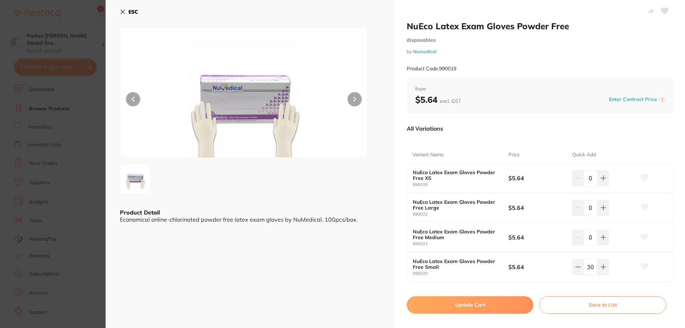
click at [477, 306] on button "Update Cart" at bounding box center [470, 304] width 127 height 17
checkbox input "true"
checkbox input "false"
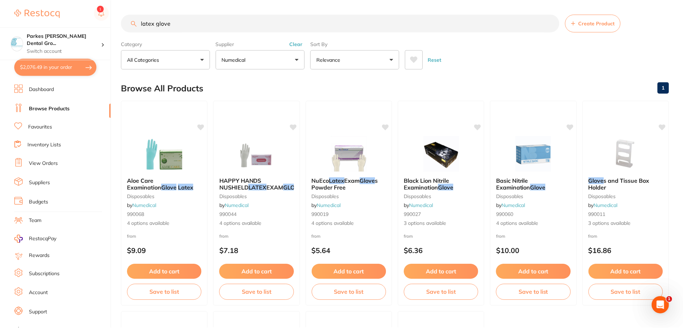
scroll to position [0, 0]
